Goal: Task Accomplishment & Management: Use online tool/utility

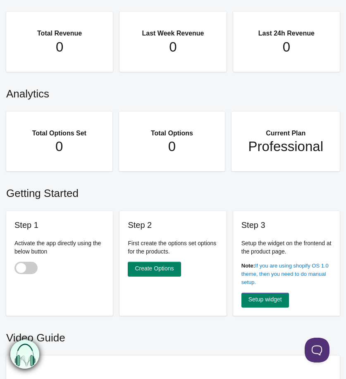
click at [24, 266] on span at bounding box center [25, 268] width 23 height 12
click at [15, 269] on input "checkbox" at bounding box center [14, 269] width 1 height 1
checkbox input "true"
click at [164, 269] on link "Create Options" at bounding box center [154, 269] width 53 height 15
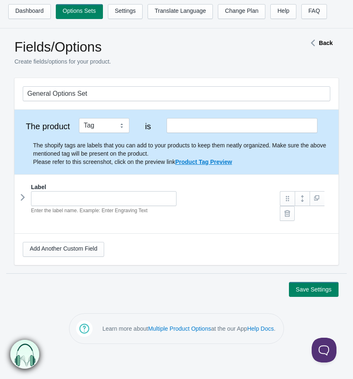
click at [23, 200] on icon at bounding box center [23, 197] width 0 height 12
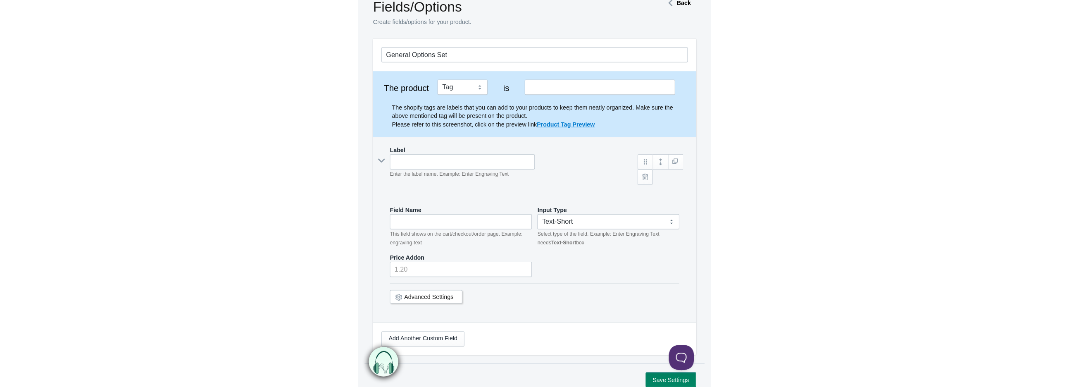
scroll to position [61, 0]
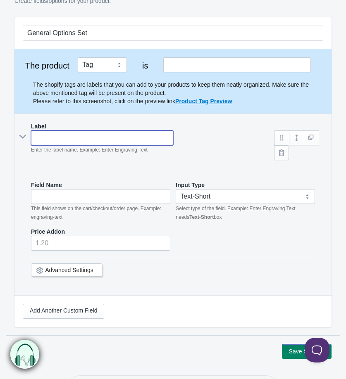
click at [69, 138] on input "text" at bounding box center [102, 138] width 142 height 15
paste input "Balloons? (optional)"
type input "Balloons? (optional)"
type input "balloons---optional-"
type input "Balloons? (optional)"
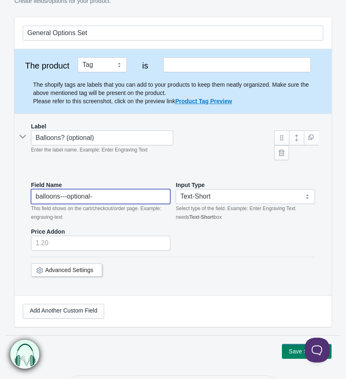
click at [114, 199] on input "balloons---optional-" at bounding box center [100, 196] width 139 height 15
drag, startPoint x: 68, startPoint y: 197, endPoint x: 31, endPoint y: 197, distance: 36.8
click at [31, 197] on input "balloons---optional-" at bounding box center [100, 196] width 139 height 15
type input "Balloons"
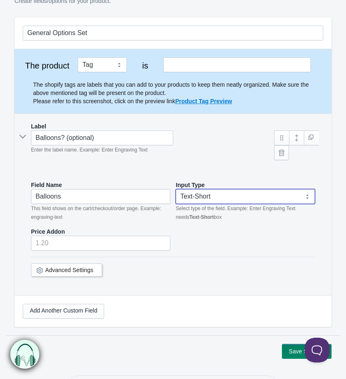
click at [199, 200] on select "Text-Short Text-Long Radio button Drop-down select Image Checkbox Datepicker" at bounding box center [245, 196] width 139 height 15
select select "4"
click at [176, 189] on select "Text-Short Text-Long Radio button Drop-down select Image Checkbox Datepicker" at bounding box center [245, 196] width 139 height 15
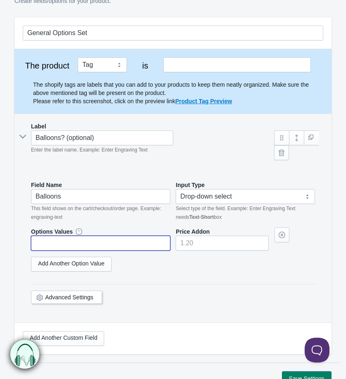
click at [108, 248] on input "text" at bounding box center [100, 243] width 139 height 15
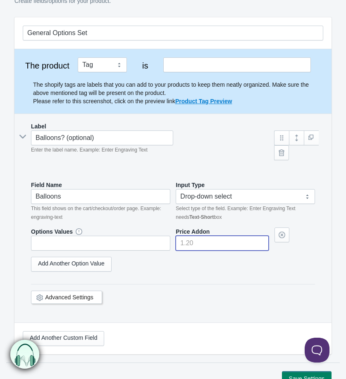
click at [240, 240] on input"] "number" at bounding box center [222, 243] width 93 height 15
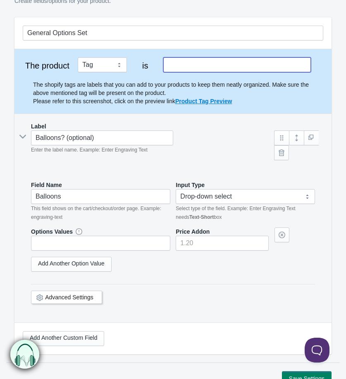
click at [225, 67] on input "text" at bounding box center [236, 64] width 147 height 15
click at [225, 64] on input "text" at bounding box center [236, 64] width 147 height 15
click at [207, 101] on link "Product Tag Preview" at bounding box center [203, 101] width 57 height 7
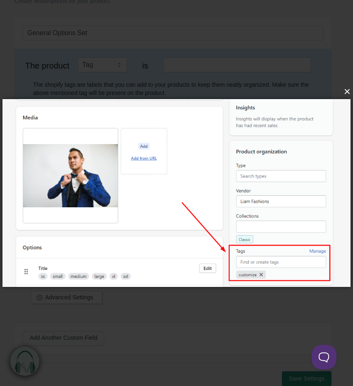
click at [345, 92] on button "×" at bounding box center [179, 92] width 348 height 18
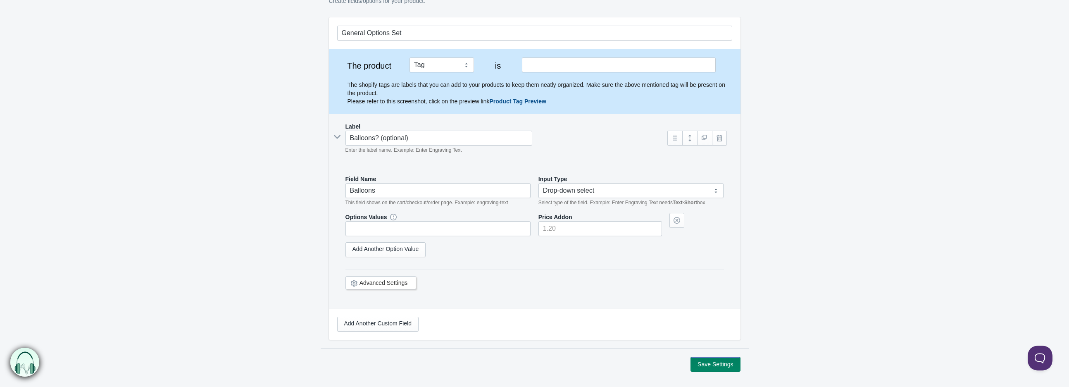
click at [352, 280] on link "Advanced Settings" at bounding box center [383, 282] width 48 height 7
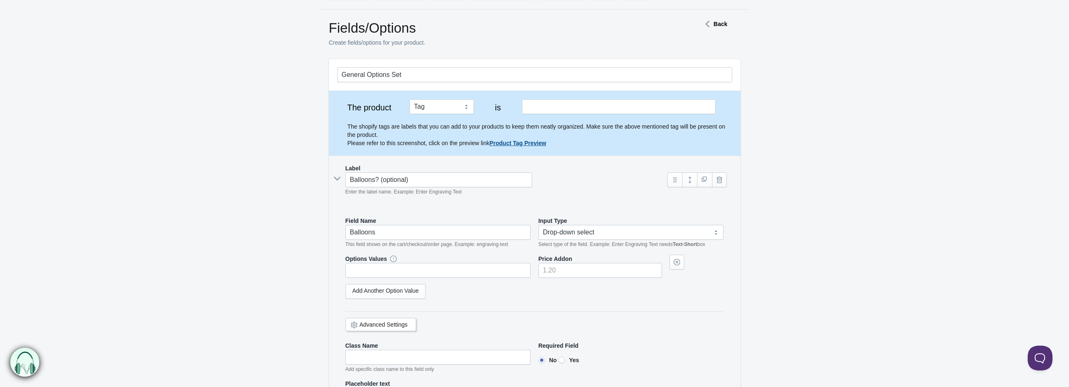
scroll to position [0, 0]
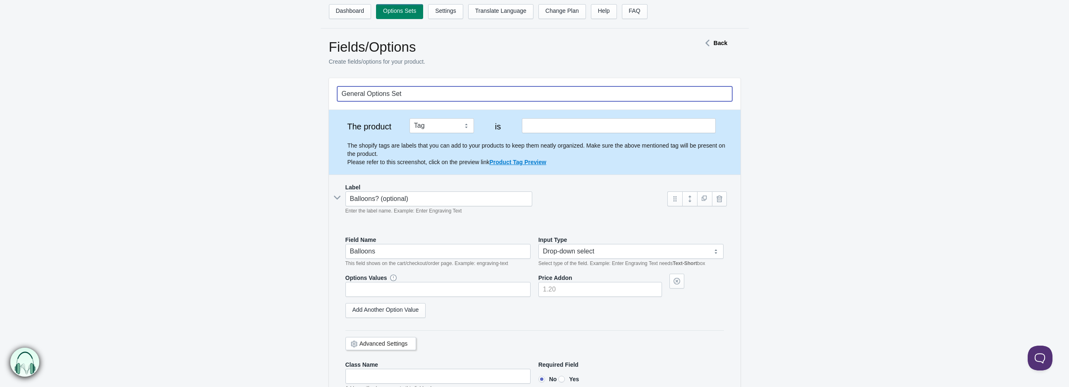
click at [352, 94] on input "General Options Set" at bounding box center [534, 93] width 395 height 15
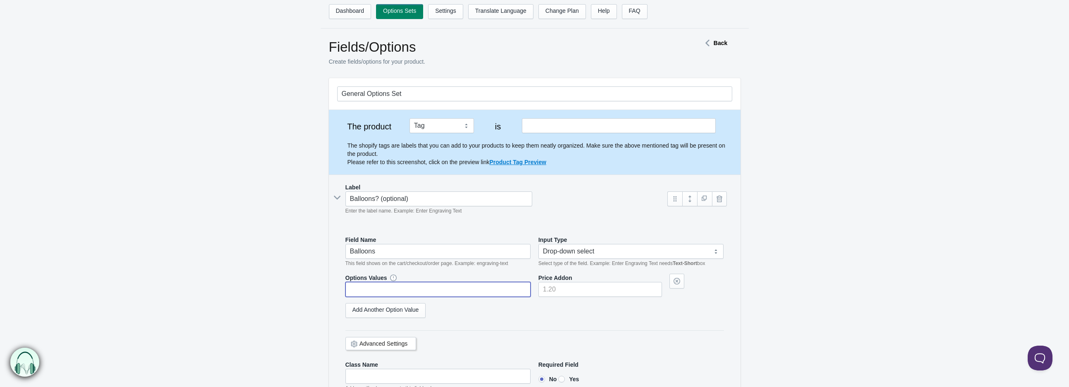
click at [352, 286] on input "text" at bounding box center [438, 289] width 186 height 15
click at [352, 310] on link "Add Another Option Value" at bounding box center [385, 310] width 81 height 15
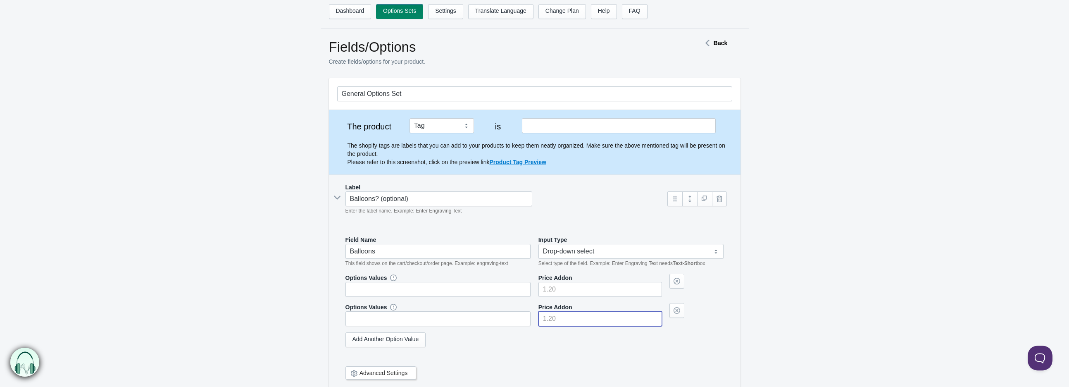
click at [352, 321] on input"] "number" at bounding box center [600, 318] width 124 height 15
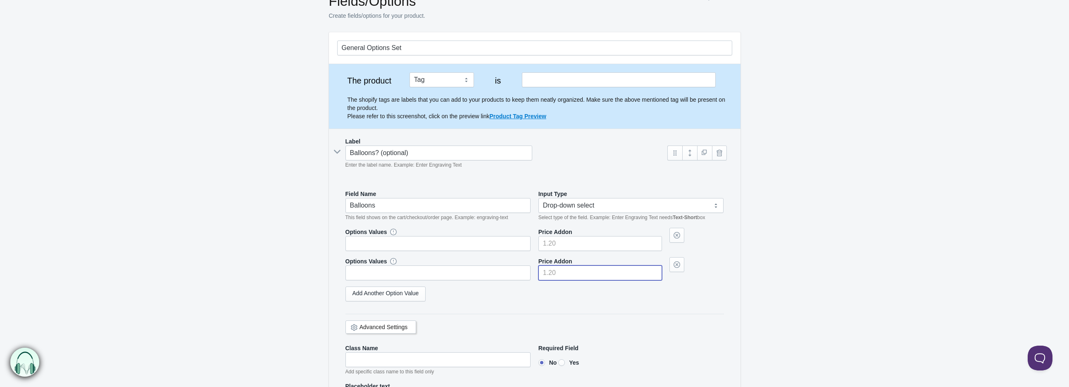
scroll to position [122, 0]
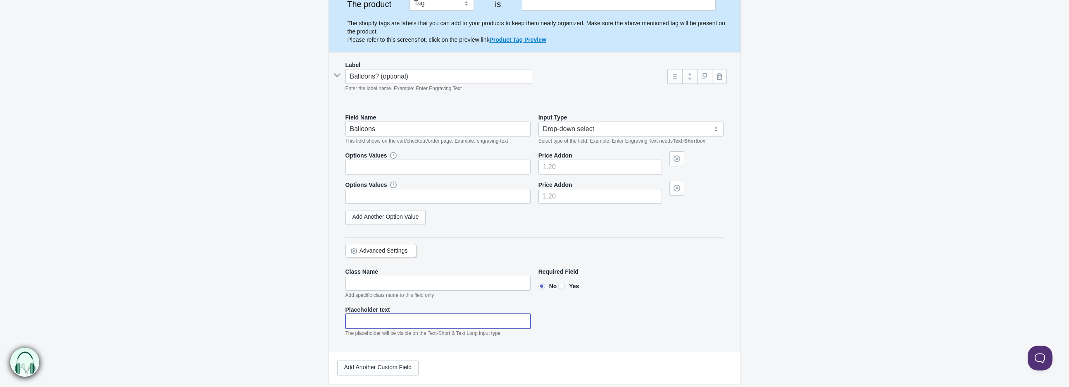
click at [352, 319] on input"] "text" at bounding box center [438, 321] width 186 height 15
click at [352, 250] on link "Advanced Settings" at bounding box center [383, 250] width 48 height 7
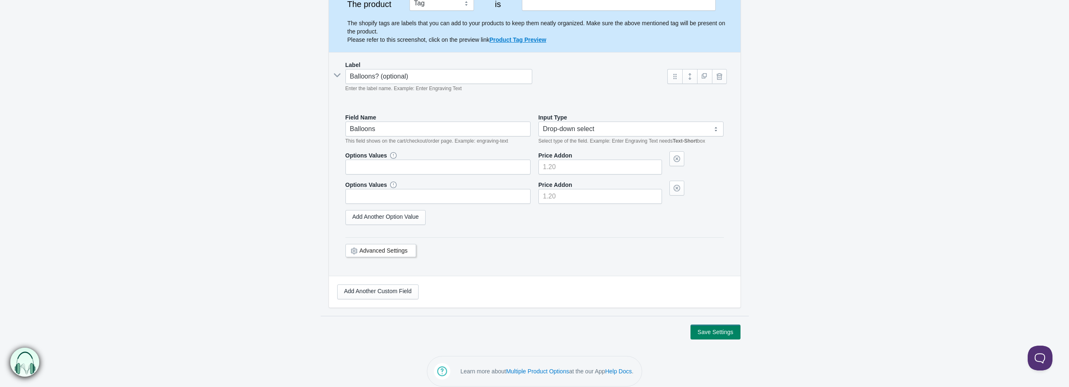
click at [352, 250] on link "Advanced Settings" at bounding box center [383, 250] width 48 height 7
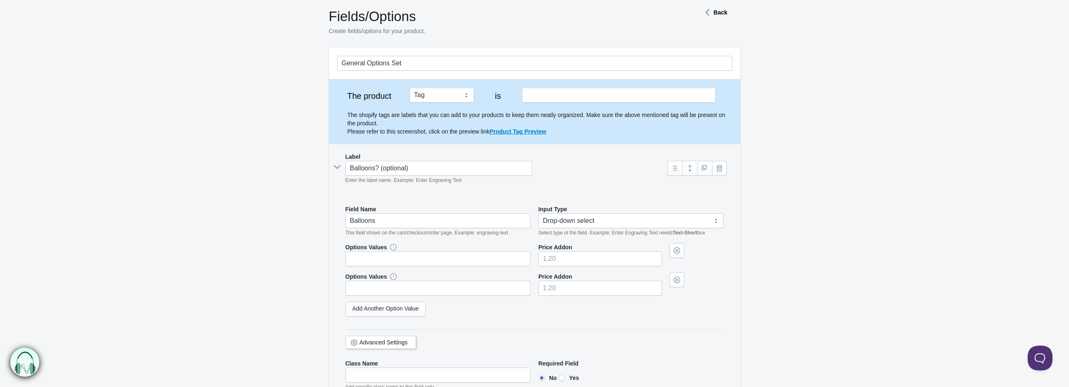
scroll to position [0, 0]
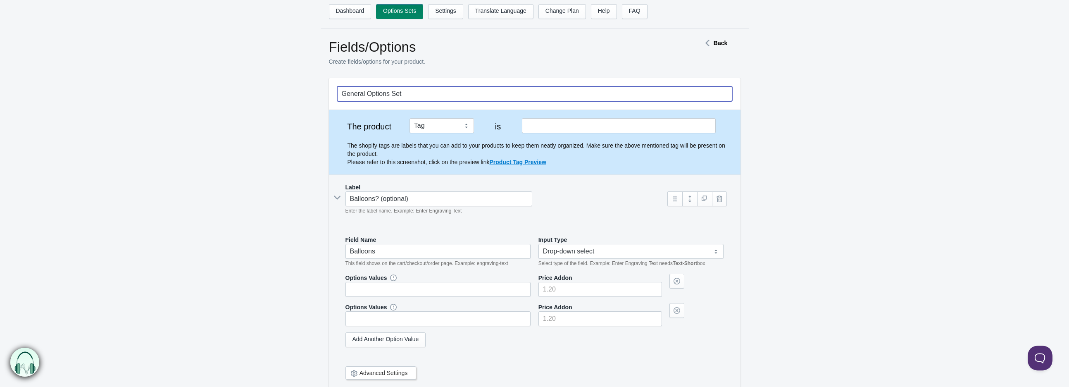
click at [352, 100] on input "General Options Set" at bounding box center [534, 93] width 395 height 15
click at [352, 12] on link "Settings" at bounding box center [445, 11] width 35 height 15
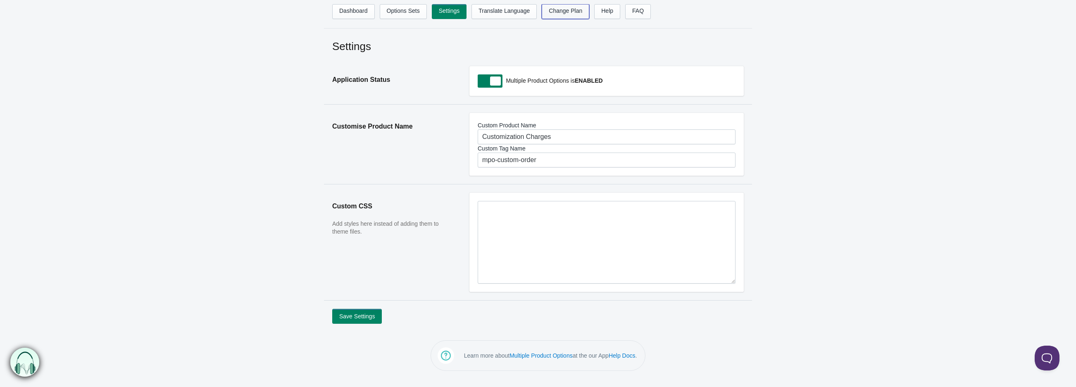
click at [552, 11] on link "Change Plan" at bounding box center [566, 11] width 48 height 15
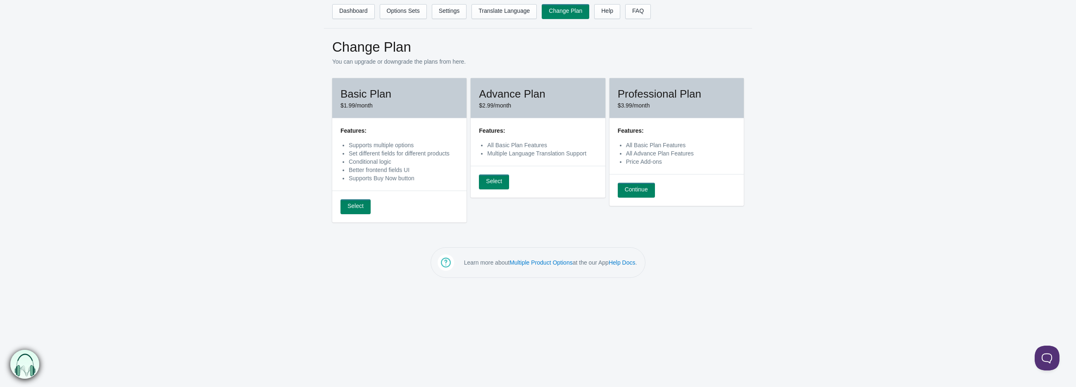
click at [666, 144] on li "All Basic Plan Features" at bounding box center [680, 145] width 109 height 8
click at [386, 154] on li "Set different fields for different products" at bounding box center [403, 153] width 109 height 8
click at [626, 264] on link "Help Docs" at bounding box center [622, 262] width 27 height 7
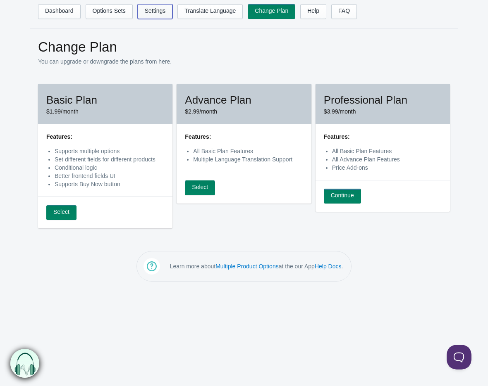
click at [143, 7] on link "Settings" at bounding box center [155, 11] width 35 height 15
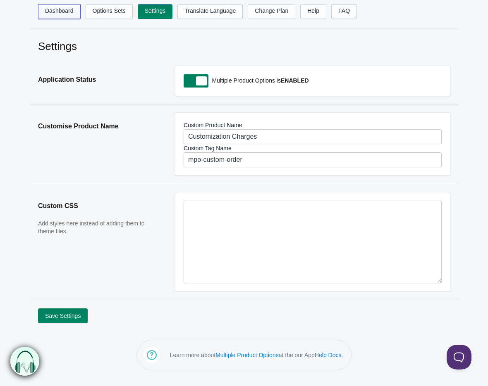
click at [68, 8] on link "Dashboard" at bounding box center [59, 11] width 43 height 15
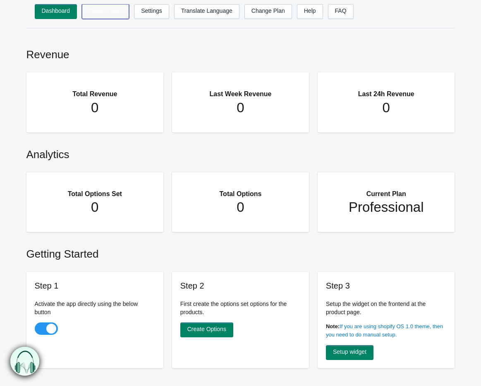
click at [98, 10] on link "Options Sets" at bounding box center [105, 11] width 47 height 15
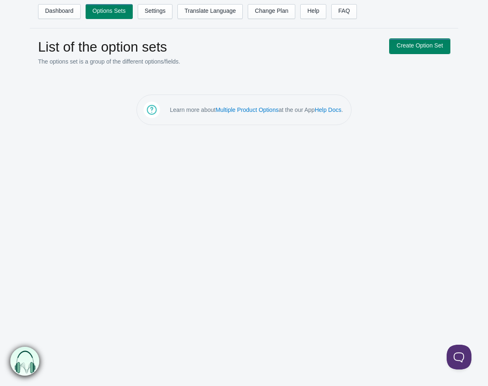
click at [423, 46] on link "Create Option Set" at bounding box center [419, 46] width 60 height 15
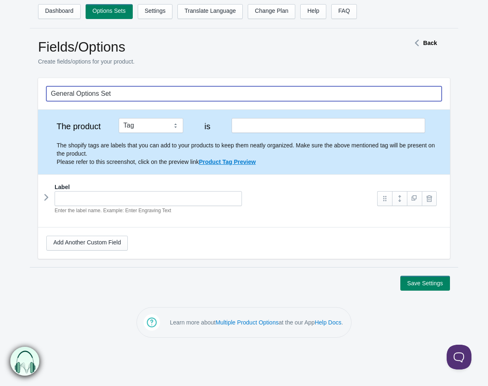
click at [129, 97] on input "General Options Set" at bounding box center [243, 93] width 395 height 15
type input "T"
type input "Balloons"
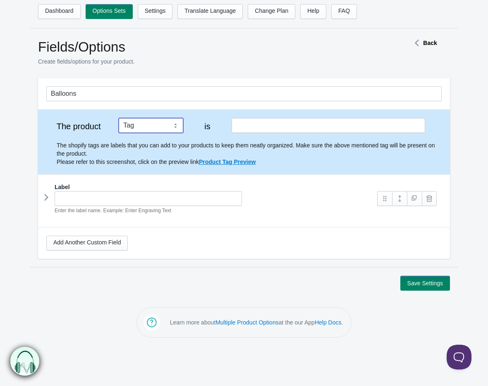
click at [160, 119] on select "Tag Vendor Type URL Handle All Products" at bounding box center [151, 125] width 64 height 15
select select "6"
click at [119, 118] on select "Tag Vendor Type URL Handle All Products" at bounding box center [151, 125] width 64 height 15
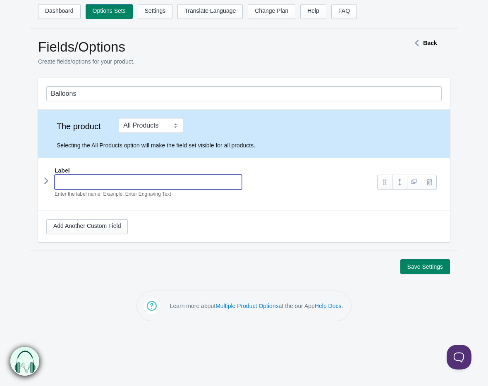
click at [145, 184] on input "text" at bounding box center [148, 182] width 187 height 15
click at [39, 181] on div "Label Enter the label name. Example: Enter Engraving Text Field Name Input Type" at bounding box center [244, 181] width 412 height 46
click at [46, 181] on icon at bounding box center [46, 181] width 0 height 12
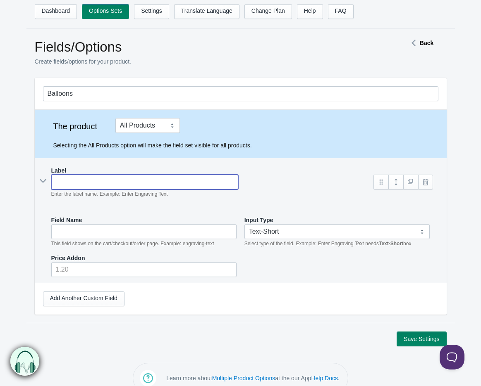
click at [81, 186] on input "text" at bounding box center [144, 182] width 187 height 15
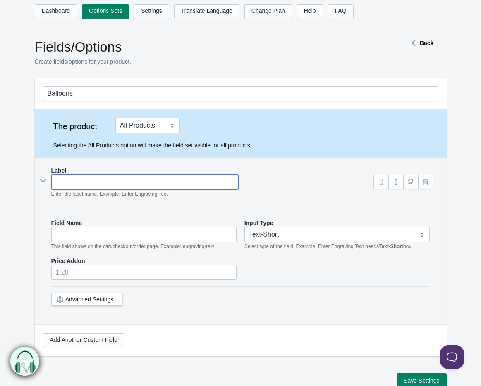
type input "B"
type input "b"
type input "[MEDICAL_DATA]"
type input "Ball"
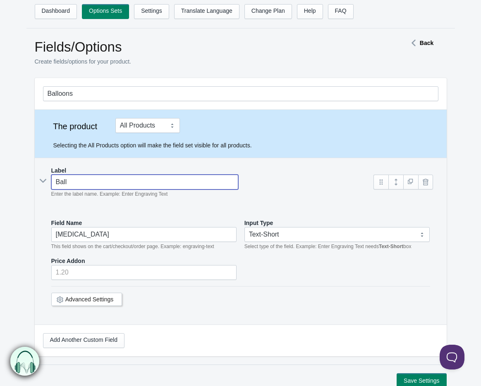
type input "ball"
type input "Ballo"
type input "ballo"
type input "Balloo"
type input "balloo"
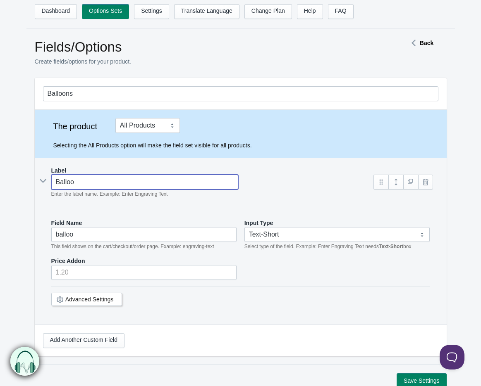
type input "Balloon"
type input "balloon"
type input "Balloons"
type input "balloons"
type input "Balloons?"
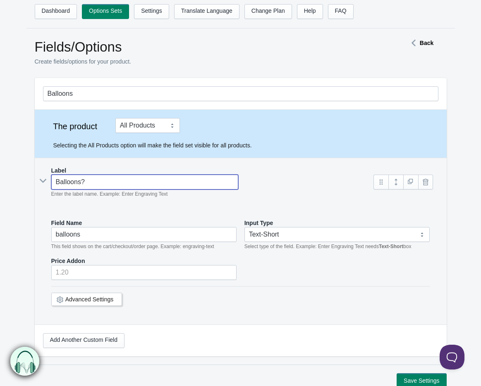
type input "balloons-"
type input "Balloons?"
type input "balloons--"
type input "Balloons? ("
type input "balloons---"
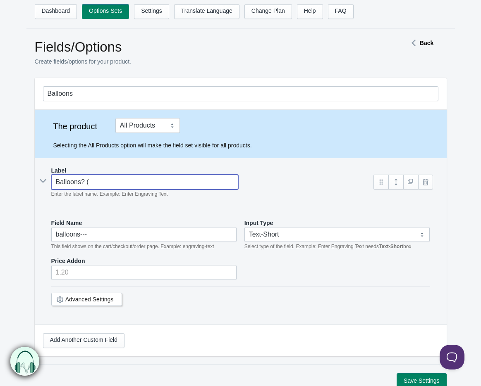
type input "Balloons? (o"
type input "balloons---o"
type input "Balloons? (op"
type input "balloons---op"
type input "Balloons? (opti"
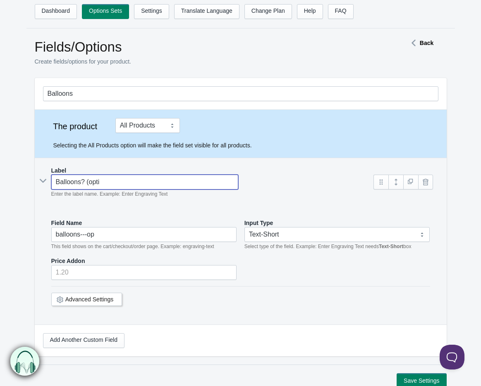
type input "balloons---opti"
type input "Balloons? (option"
type input "balloons---option"
type input "Balloons? (optional"
type input "balloons---optional"
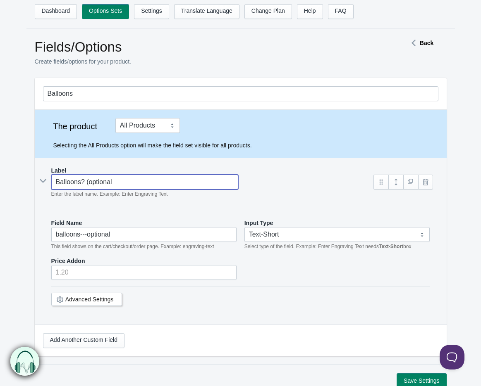
type input "Balloons? (optional)"
type input "balloons---optional-"
type input "Balloons? (optional)"
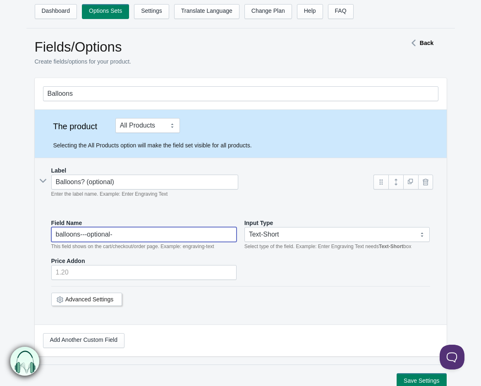
click at [131, 238] on input "balloons---optional-" at bounding box center [144, 234] width 186 height 15
drag, startPoint x: 131, startPoint y: 235, endPoint x: 31, endPoint y: 240, distance: 99.7
click at [31, 240] on section "Balloons The product Tag Vendor Type URL Handle All Products is box" at bounding box center [240, 221] width 428 height 287
type input "Balloons"
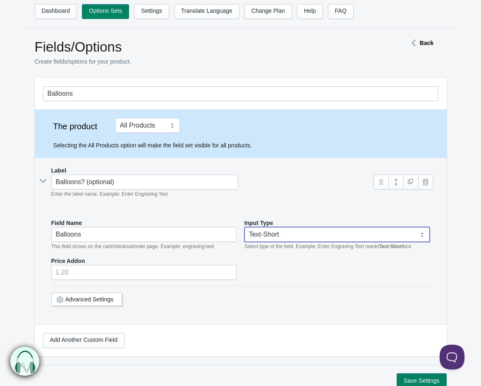
click at [312, 240] on select "Text-Short Text-Long Radio button Drop-down select Image Checkbox Datepicker" at bounding box center [337, 234] width 186 height 15
select select "4"
click at [244, 228] on select "Text-Short Text-Long Radio button Drop-down select Image Checkbox Datepicker" at bounding box center [337, 234] width 186 height 15
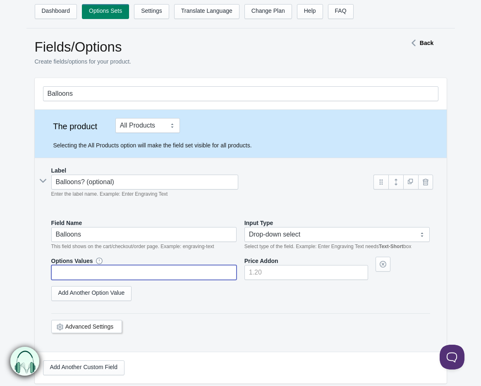
click at [95, 274] on input "text" at bounding box center [144, 272] width 186 height 15
type input "Red Balloons"
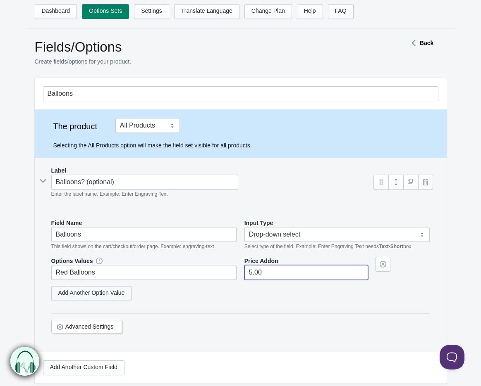
click at [64, 295] on link "Add Another Option Value" at bounding box center [91, 293] width 81 height 15
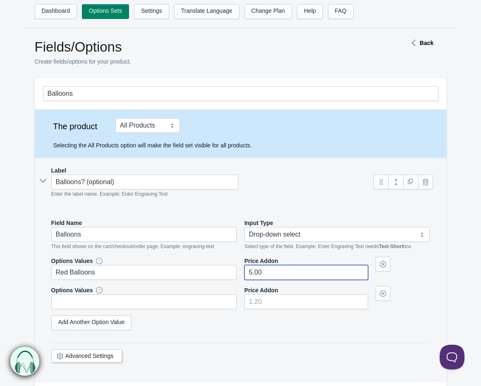
type input"] "5.00"
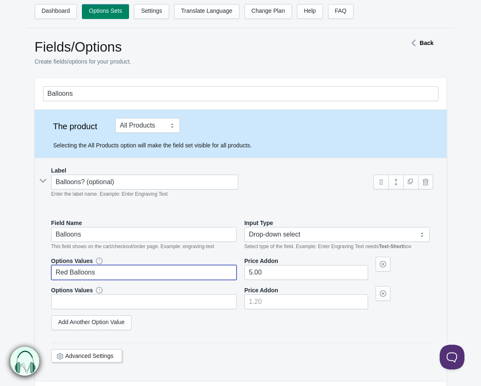
drag, startPoint x: 116, startPoint y: 274, endPoint x: 84, endPoint y: 275, distance: 32.2
click at [84, 275] on input "Red Balloons" at bounding box center [144, 272] width 186 height 15
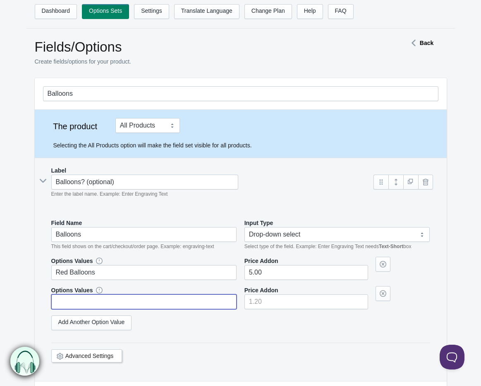
click at [88, 303] on input "text" at bounding box center [144, 302] width 186 height 15
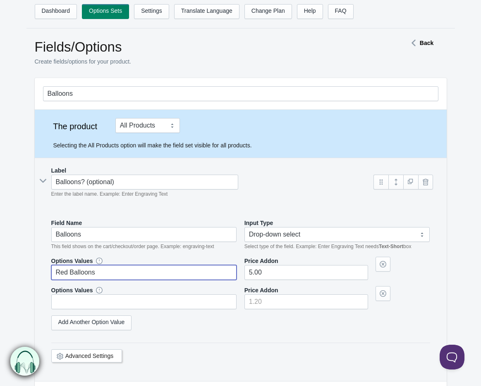
click at [117, 269] on input "Red Balloons" at bounding box center [144, 272] width 186 height 15
click at [379, 181] on link at bounding box center [380, 182] width 15 height 15
click at [381, 180] on link at bounding box center [380, 182] width 15 height 15
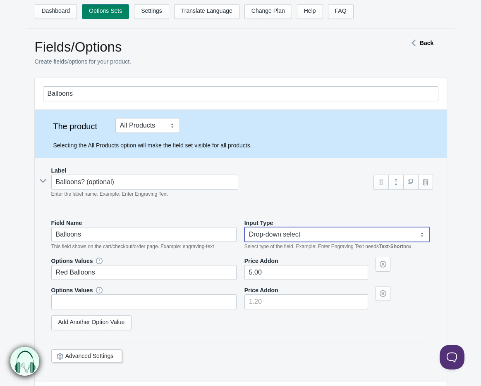
click at [415, 235] on select "Text-Short Text-Long Radio button Drop-down select Image Checkbox Datepicker" at bounding box center [337, 234] width 186 height 15
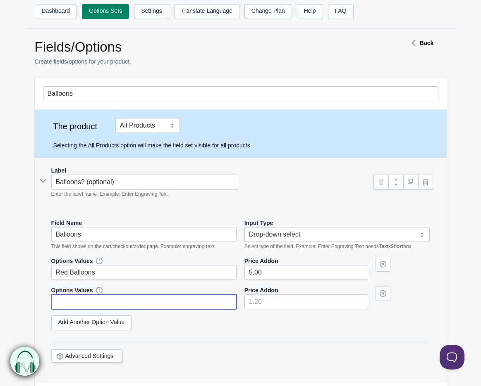
click at [118, 301] on input "text" at bounding box center [144, 302] width 186 height 15
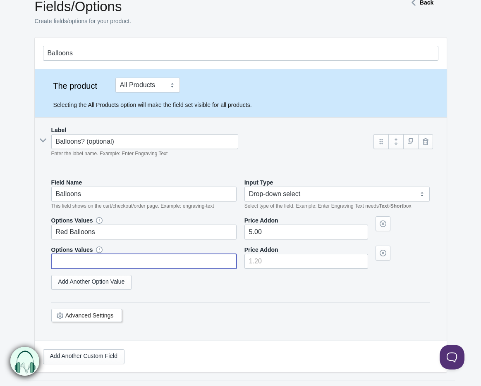
scroll to position [61, 0]
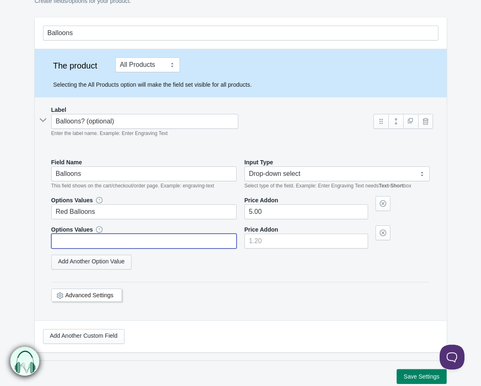
click at [116, 265] on link "Add Another Option Value" at bounding box center [91, 262] width 81 height 15
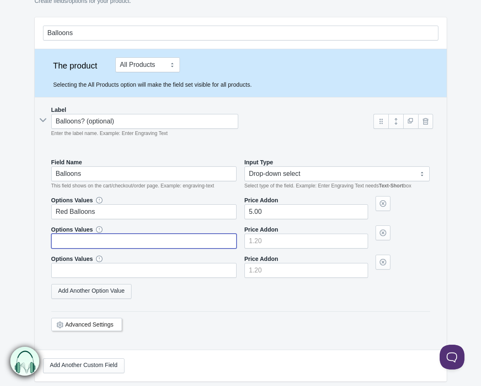
click at [74, 290] on link "Add Another Option Value" at bounding box center [91, 291] width 81 height 15
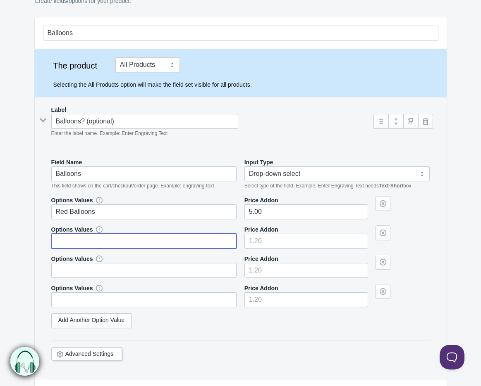
click at [78, 241] on input "text" at bounding box center [144, 241] width 186 height 15
type input "Black Balloons"
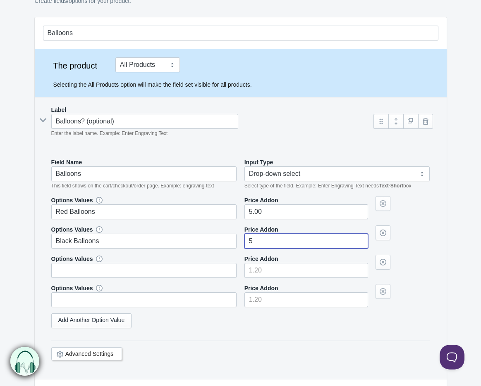
type input"] "5"
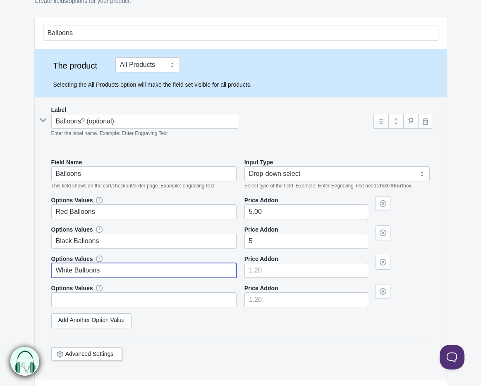
type input "White Balloons"
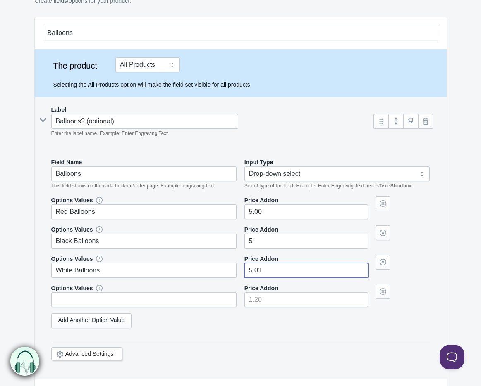
type input"] "5"
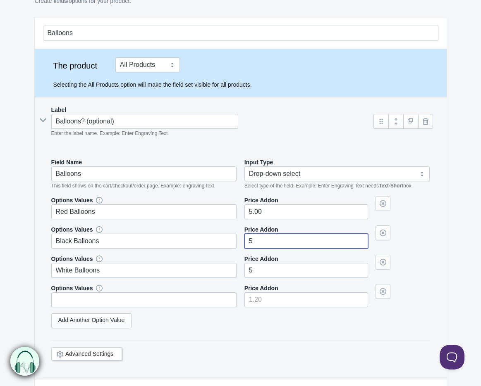
click at [282, 244] on input"] "5" at bounding box center [306, 241] width 124 height 15
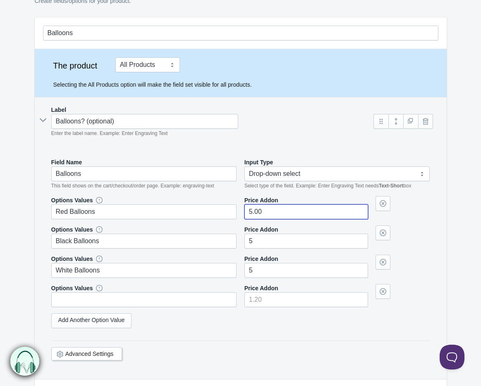
click at [278, 213] on input"] "5.00" at bounding box center [306, 212] width 124 height 15
type input"] "5"
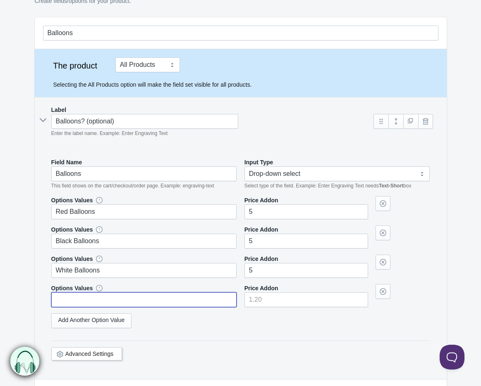
click at [70, 299] on input "text" at bounding box center [144, 300] width 186 height 15
type input "Mix Balloons"
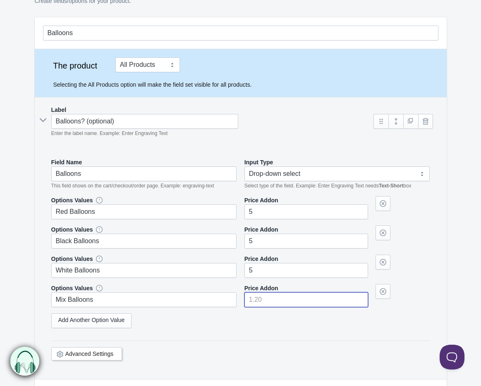
click at [324, 302] on input"] "number" at bounding box center [306, 300] width 124 height 15
click at [319, 337] on div "Field Name Balloons This field shows on the cart/checkout/order page. Example: …" at bounding box center [240, 264] width 395 height 229
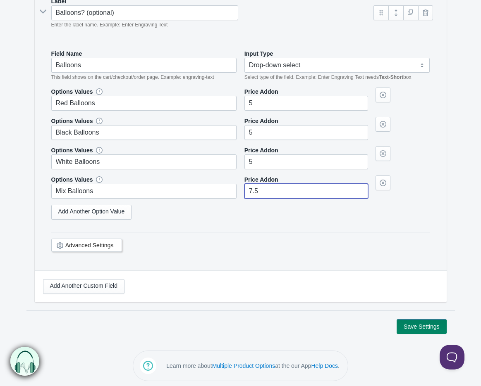
scroll to position [174, 0]
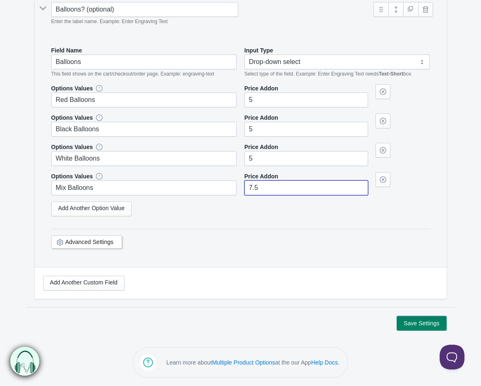
type input"] "7.5"
click at [421, 324] on button "Save Settings" at bounding box center [421, 323] width 50 height 15
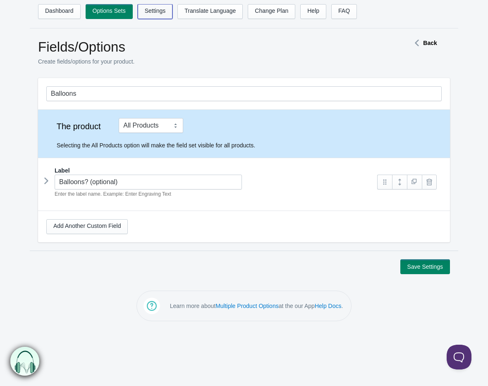
click at [146, 12] on link "Settings" at bounding box center [155, 11] width 35 height 15
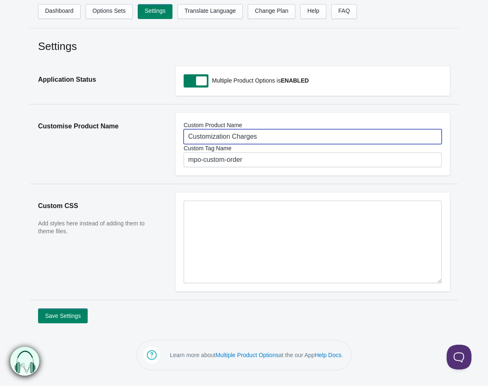
click at [242, 137] on input "Customization Charges" at bounding box center [312, 136] width 258 height 15
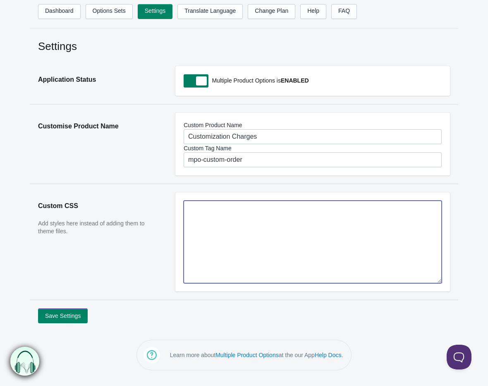
click at [228, 214] on textarea at bounding box center [312, 242] width 258 height 83
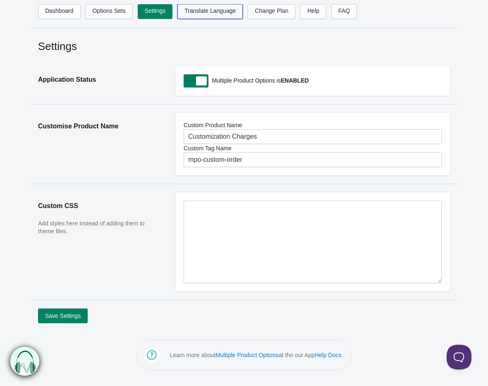
click at [201, 8] on link "Translate Language" at bounding box center [209, 11] width 65 height 15
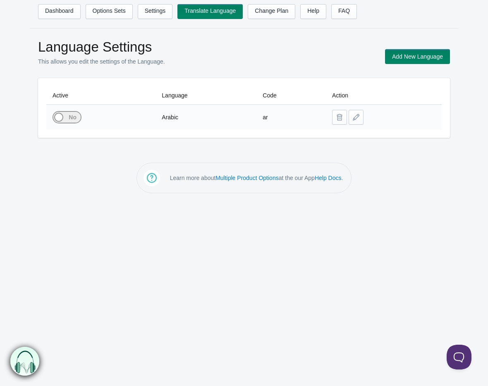
click at [64, 112] on span at bounding box center [53, 112] width 55 height 0
click at [0, 0] on input "checkbox" at bounding box center [0, 0] width 0 height 0
click at [335, 12] on link "FAQ" at bounding box center [344, 11] width 26 height 15
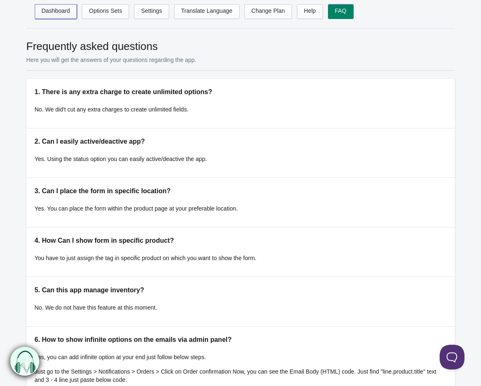
click at [63, 16] on link "Dashboard" at bounding box center [56, 11] width 43 height 15
click at [63, 9] on link "Dashboard" at bounding box center [56, 11] width 43 height 15
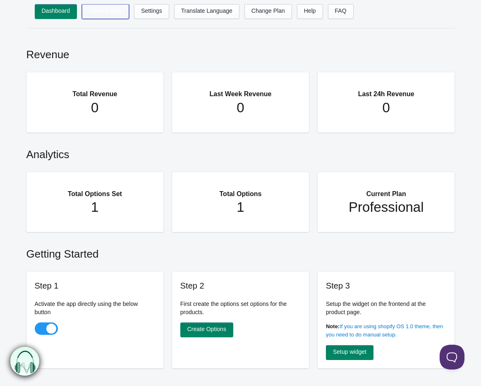
click at [107, 18] on link "Options Sets" at bounding box center [105, 11] width 47 height 15
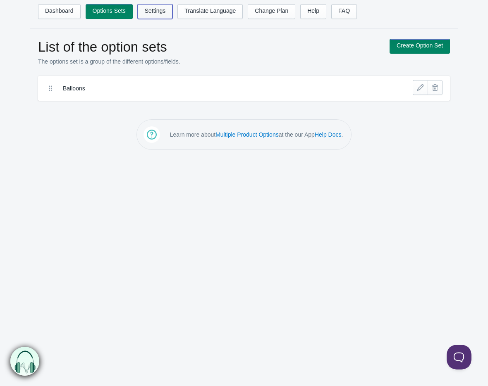
click at [148, 14] on link "Settings" at bounding box center [155, 11] width 35 height 15
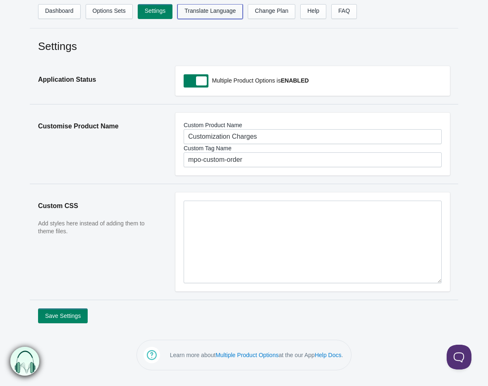
click at [215, 18] on link "Translate Language" at bounding box center [209, 11] width 65 height 15
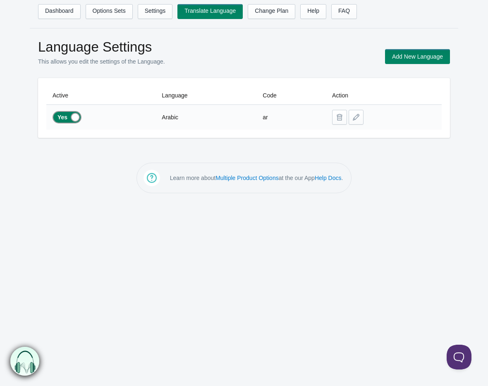
click at [60, 240] on body "Dashboard Options Sets Settings Translate Language Change Plan Help FAQ Hook te…" at bounding box center [244, 193] width 488 height 386
click at [164, 15] on link "Settings" at bounding box center [155, 11] width 35 height 15
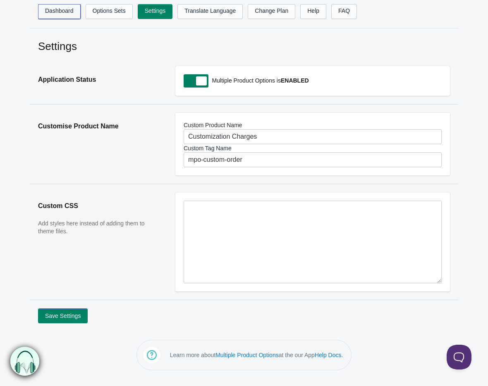
click at [65, 14] on link "Dashboard" at bounding box center [59, 11] width 43 height 15
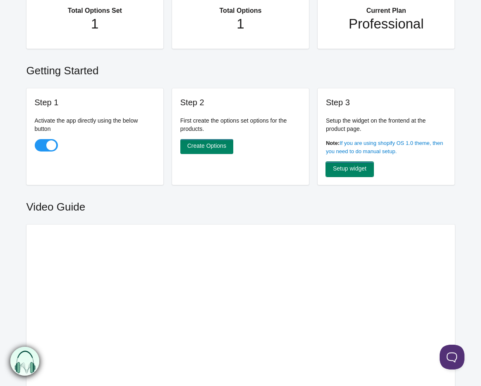
click at [352, 168] on link "Setup widget" at bounding box center [350, 169] width 48 height 15
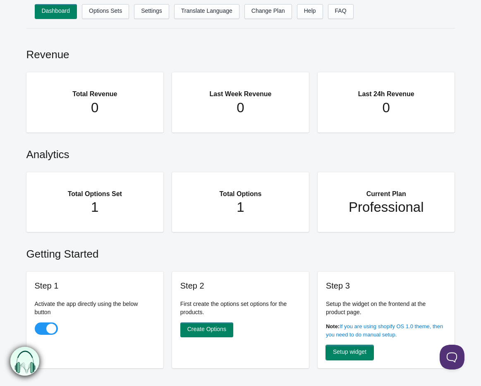
scroll to position [183, 0]
click at [7, 224] on main "Revenue Total Revenue 0 Last Week Revenue 0 Last 24h Revenue 0 Analytics Total …" at bounding box center [240, 349] width 481 height 624
click at [256, 14] on link "Change Plan" at bounding box center [268, 11] width 48 height 15
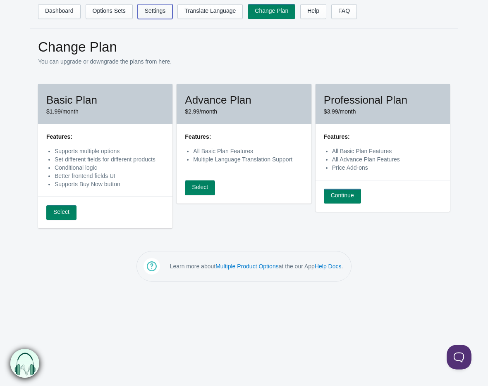
click at [150, 12] on link "Settings" at bounding box center [155, 11] width 35 height 15
